Goal: Transaction & Acquisition: Obtain resource

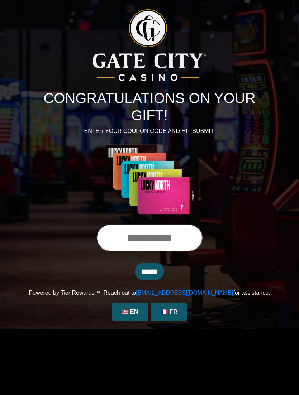
click at [156, 242] on input "text" at bounding box center [149, 237] width 106 height 27
type input "**********"
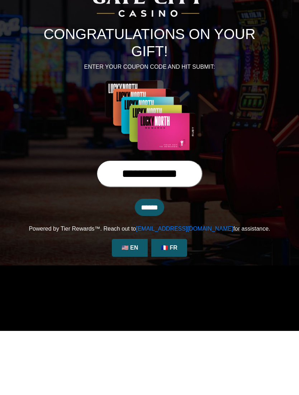
click at [156, 263] on input "******" at bounding box center [149, 271] width 29 height 17
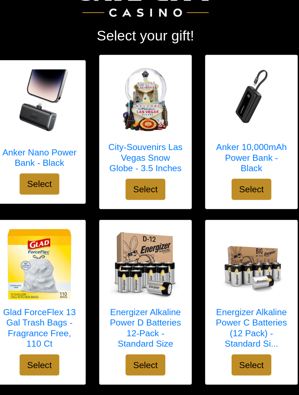
scroll to position [26, 0]
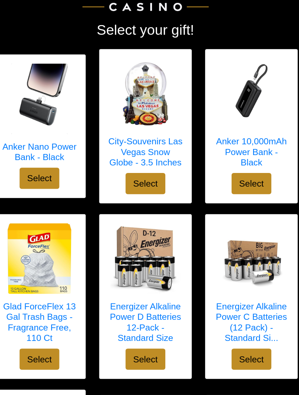
click at [33, 169] on h5 "Anker Nano Power Bank - Black" at bounding box center [63, 177] width 60 height 17
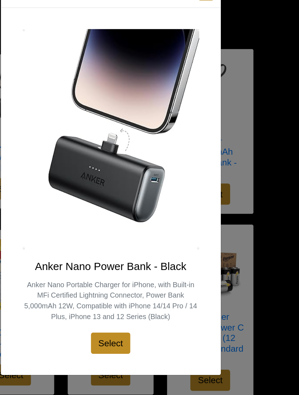
click at [237, 82] on div "X Anker Nano Power Bank - Black Anker Nano Portable Charger for iPhone, with Bu…" at bounding box center [149, 197] width 299 height 395
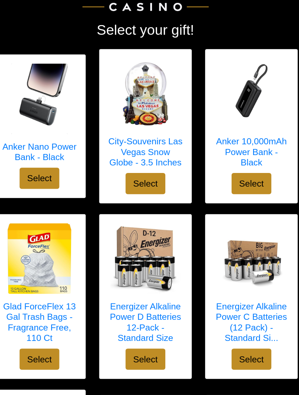
click at [209, 165] on h5 "Anker 10,000mAh Power Bank - Black" at bounding box center [235, 178] width 60 height 26
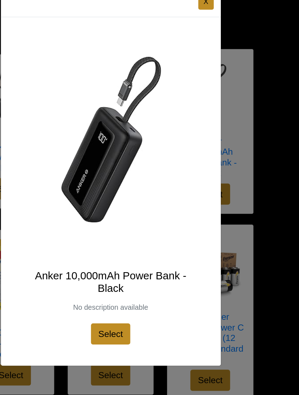
click at [228, 113] on div "X Anker 10,000mAh Power Bank - Black No description available Select" at bounding box center [149, 197] width 299 height 395
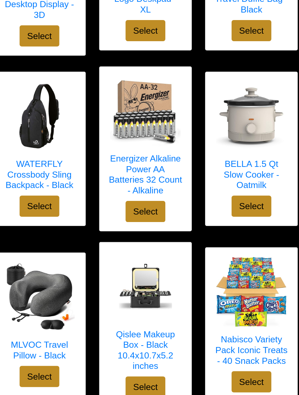
scroll to position [431, 0]
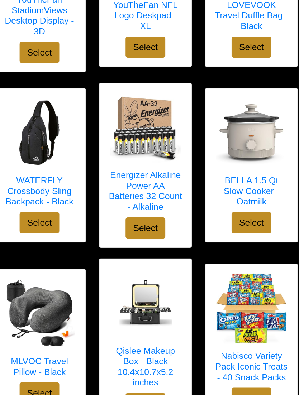
click at [211, 183] on h5 "BELLA 1.5 Qt Slow Cooker - Oatmilk" at bounding box center [235, 196] width 60 height 26
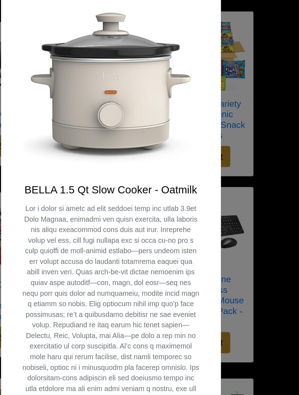
scroll to position [634, 0]
click at [226, 160] on div "X BELLA 1.5 Qt Slow Cooker - Oatmilk Select" at bounding box center [149, 197] width 299 height 395
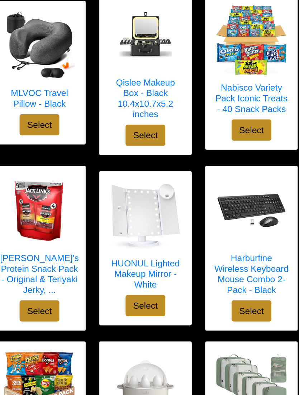
scroll to position [428, 0]
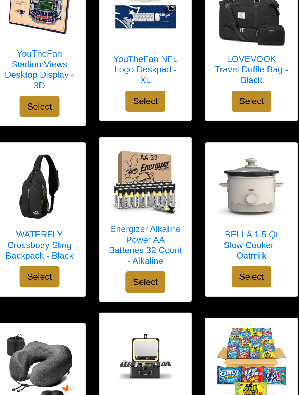
click at [205, 190] on h5 "BELLA 1.5 Qt Slow Cooker - Oatmilk" at bounding box center [235, 199] width 60 height 26
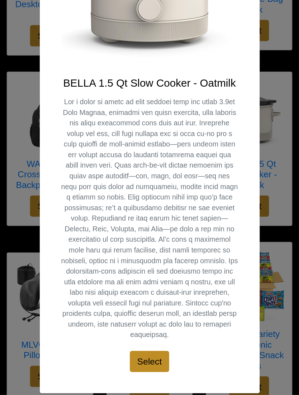
click at [231, 143] on div "X BELLA 1.5 Qt Slow Cooker - Oatmilk Select" at bounding box center [149, 197] width 299 height 395
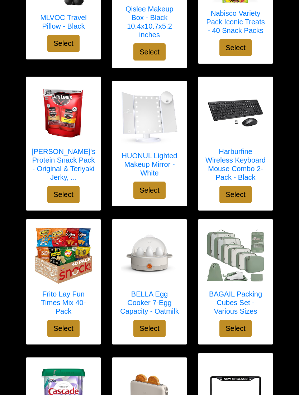
scroll to position [740, 0]
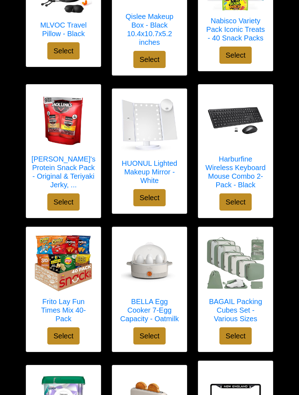
click at [66, 308] on h5 "Frito Lay Fun Times Mix 40-Pack" at bounding box center [63, 310] width 60 height 26
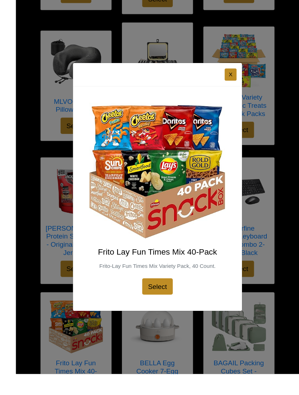
scroll to position [696, 0]
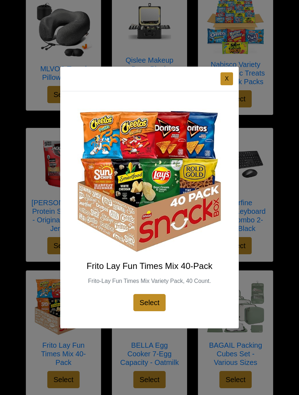
click at [265, 174] on div "X Frito Lay Fun Times Mix 40-Pack Frito-Lay Fun Times Mix Variety Pack, 40 Coun…" at bounding box center [149, 197] width 299 height 395
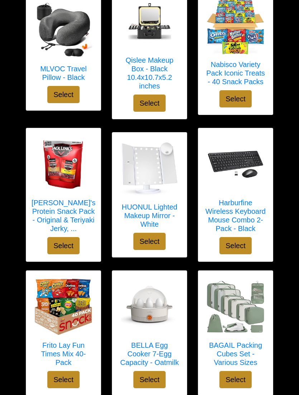
click at [236, 54] on img at bounding box center [235, 25] width 57 height 57
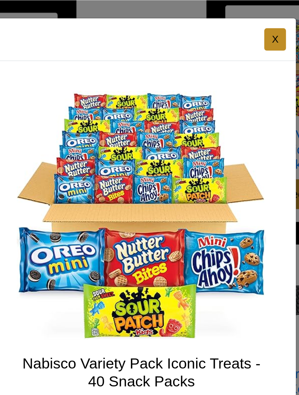
scroll to position [683, 0]
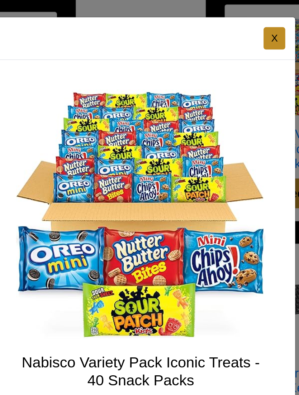
click at [220, 21] on button "X" at bounding box center [226, 22] width 13 height 13
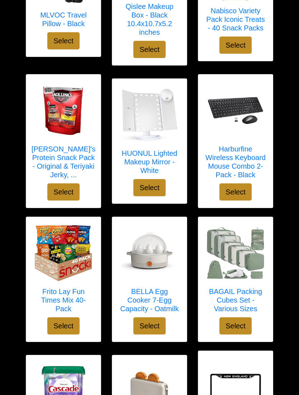
scroll to position [756, 0]
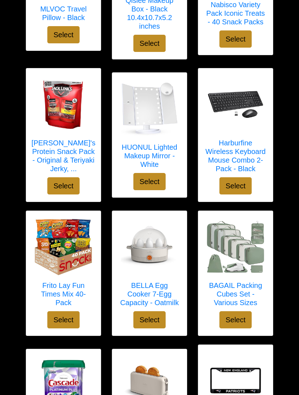
click at [231, 295] on h5 "BAGAIL Packing Cubes Set - Various Sizes" at bounding box center [235, 294] width 60 height 26
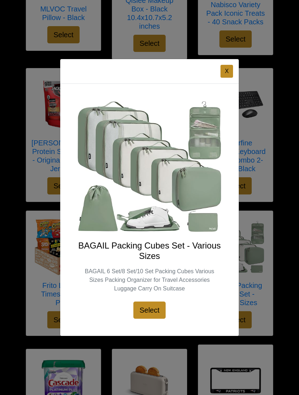
click at [226, 78] on button "X" at bounding box center [226, 71] width 13 height 13
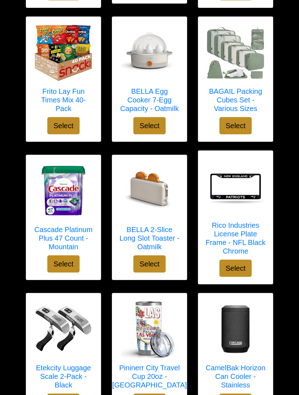
scroll to position [950, 0]
click at [145, 237] on h5 "BELLA 2-Slice Long Slot Toaster - Oatmilk" at bounding box center [149, 238] width 60 height 26
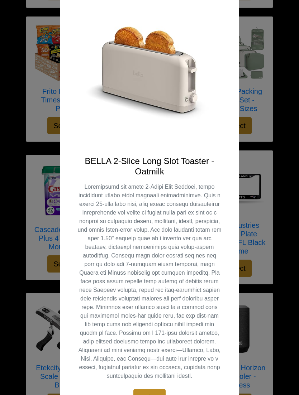
scroll to position [48, 0]
click at [291, 226] on div "X BELLA 2-Slice Long Slot Toaster - Oatmilk Select" at bounding box center [149, 197] width 299 height 395
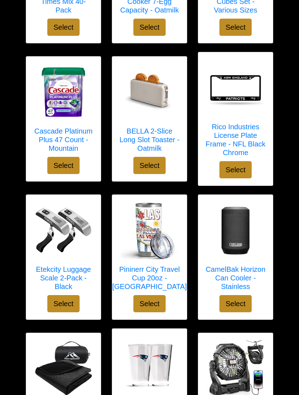
scroll to position [1086, 0]
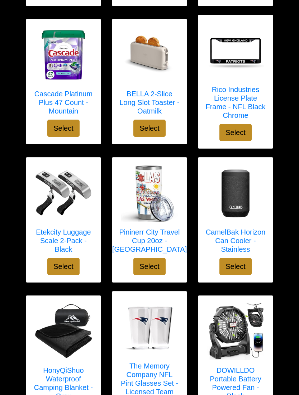
click at [241, 241] on h5 "CamelBak Horizon Can Cooler - Stainless" at bounding box center [235, 241] width 60 height 26
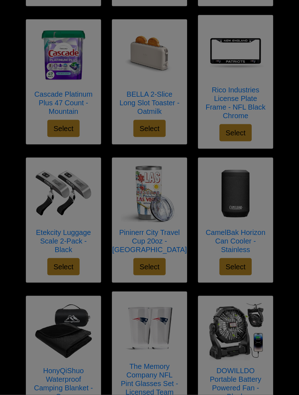
scroll to position [1086, 0]
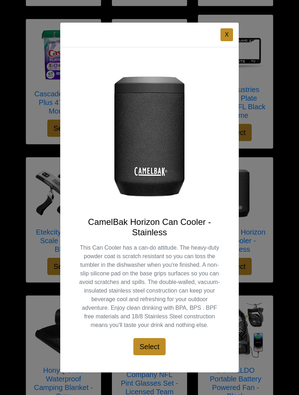
click at [286, 242] on div "X CamelBak Horizon Can Cooler - Stainless This Can Cooler has a can-do attitude…" at bounding box center [149, 197] width 299 height 395
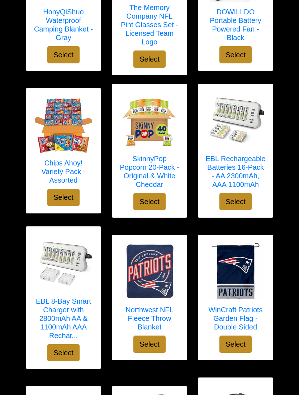
scroll to position [1445, 0]
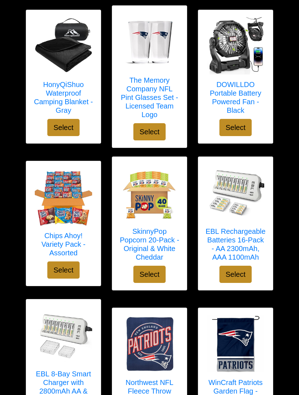
click at [58, 245] on h5 "Chips Ahoy! Variety Pack - Assorted" at bounding box center [63, 245] width 60 height 26
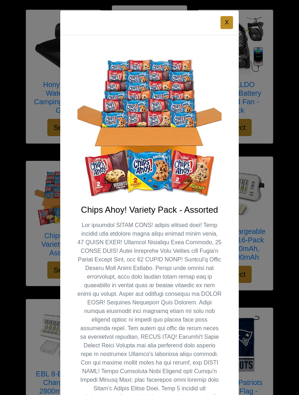
scroll to position [1372, 0]
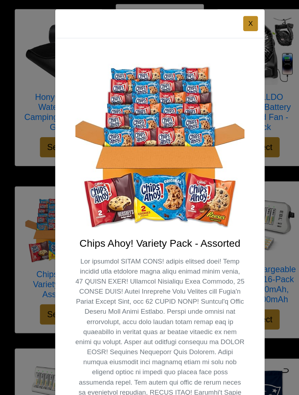
click at [220, 22] on button "X" at bounding box center [226, 22] width 13 height 13
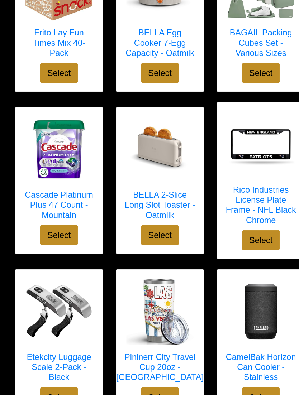
scroll to position [993, 0]
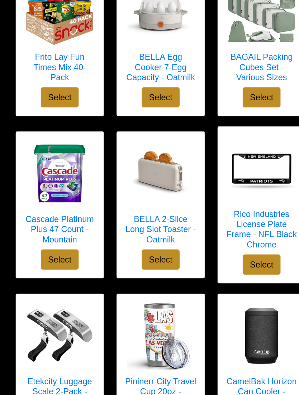
click at [39, 194] on h5 "Cascade Platinum Plus 47 Count - Mountain" at bounding box center [63, 196] width 60 height 26
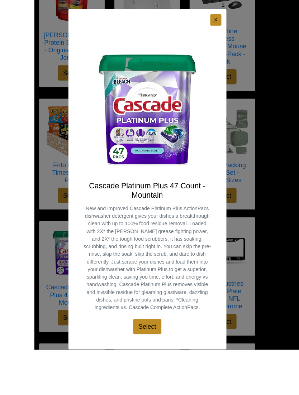
scroll to position [924, 0]
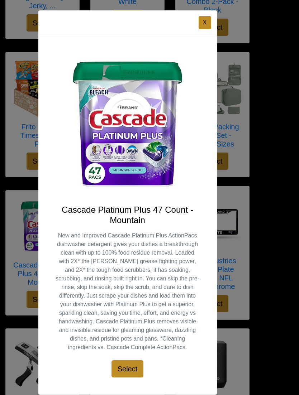
click at [128, 375] on button "Select" at bounding box center [127, 368] width 32 height 17
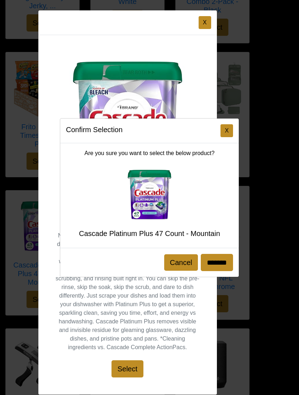
click at [232, 136] on button "X" at bounding box center [226, 130] width 13 height 13
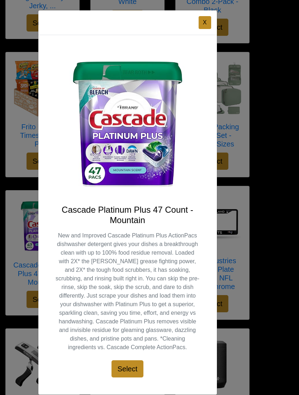
click at [206, 25] on button "X" at bounding box center [204, 22] width 13 height 13
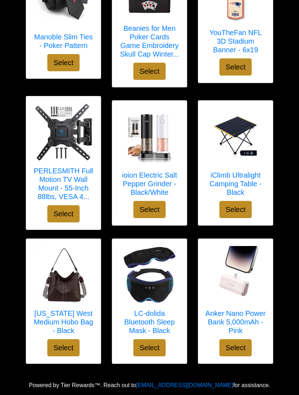
scroll to position [2024, 0]
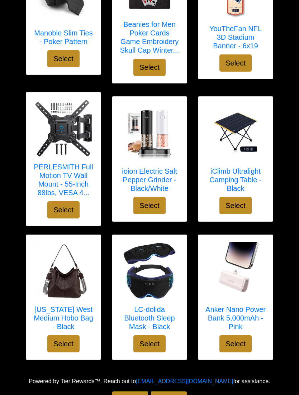
click at [58, 316] on h5 "Montana West Medium Hobo Bag - Black" at bounding box center [63, 318] width 60 height 26
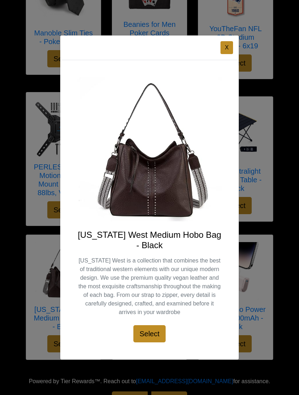
click at [230, 54] on button "X" at bounding box center [226, 47] width 13 height 13
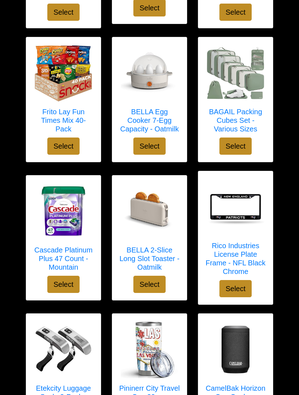
click at [63, 256] on h5 "Cascade Platinum Plus 47 Count - Mountain" at bounding box center [63, 259] width 60 height 26
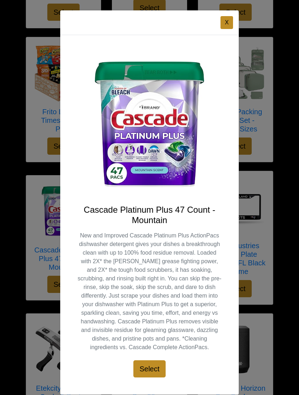
click at [149, 375] on button "Select" at bounding box center [149, 368] width 32 height 17
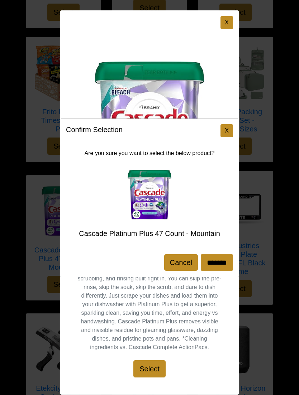
click at [215, 271] on input "*******" at bounding box center [217, 262] width 32 height 17
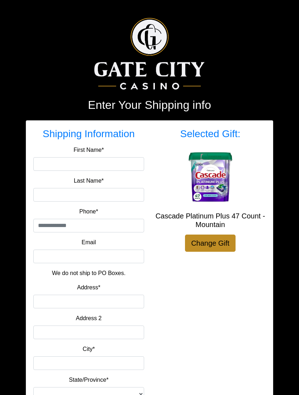
click at [73, 89] on div at bounding box center [149, 58] width 258 height 80
click at [67, 168] on input "First Name*" at bounding box center [88, 164] width 111 height 14
type input "*****"
click at [71, 196] on input "Last Name*" at bounding box center [88, 195] width 111 height 14
type input "**"
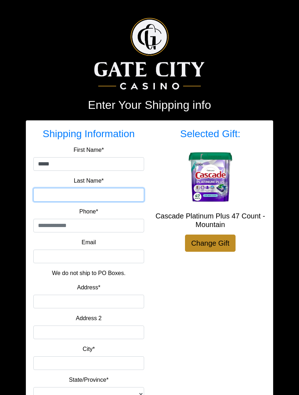
type input "******"
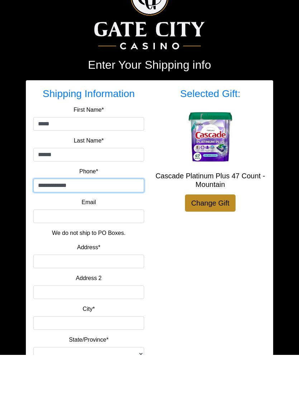
type input "**********"
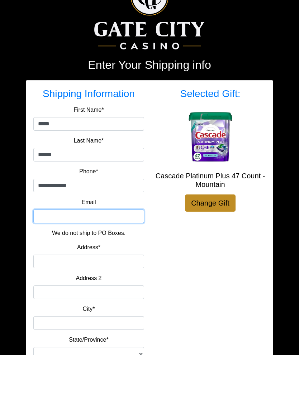
click at [93, 250] on input "Email" at bounding box center [88, 257] width 111 height 14
type input "*"
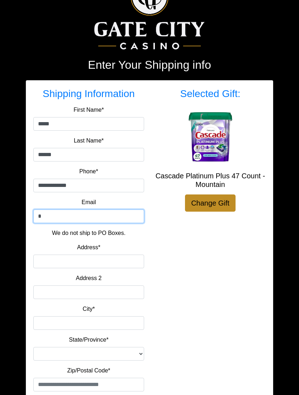
click at [61, 216] on input "*" at bounding box center [88, 216] width 111 height 14
type input "**********"
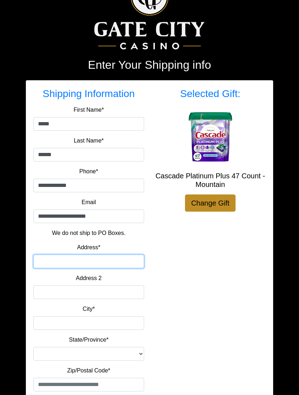
click at [101, 256] on input "Address*" at bounding box center [88, 262] width 111 height 14
type input "**********"
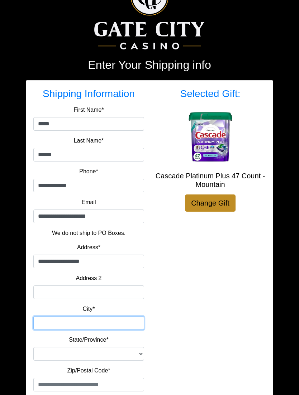
type input "*******"
select select "**"
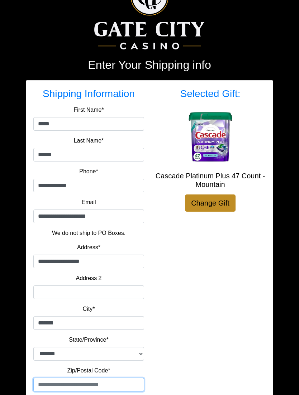
type input "*****"
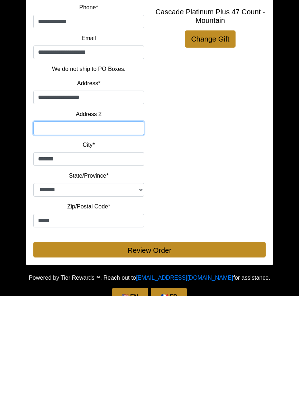
scroll to position [123, 0]
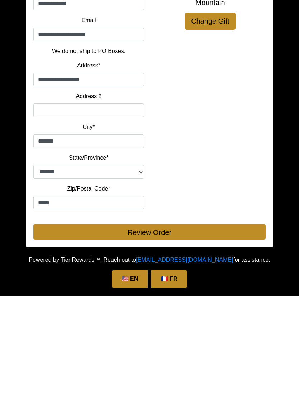
click at [176, 323] on button "Review Order" at bounding box center [149, 331] width 232 height 16
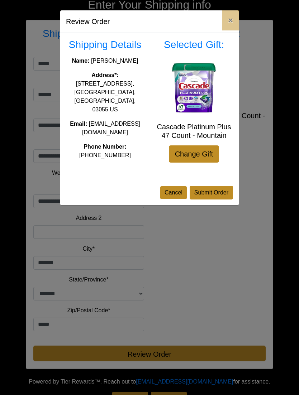
click at [215, 187] on button "Submit Order" at bounding box center [210, 193] width 43 height 14
